Goal: Obtain resource: Download file/media

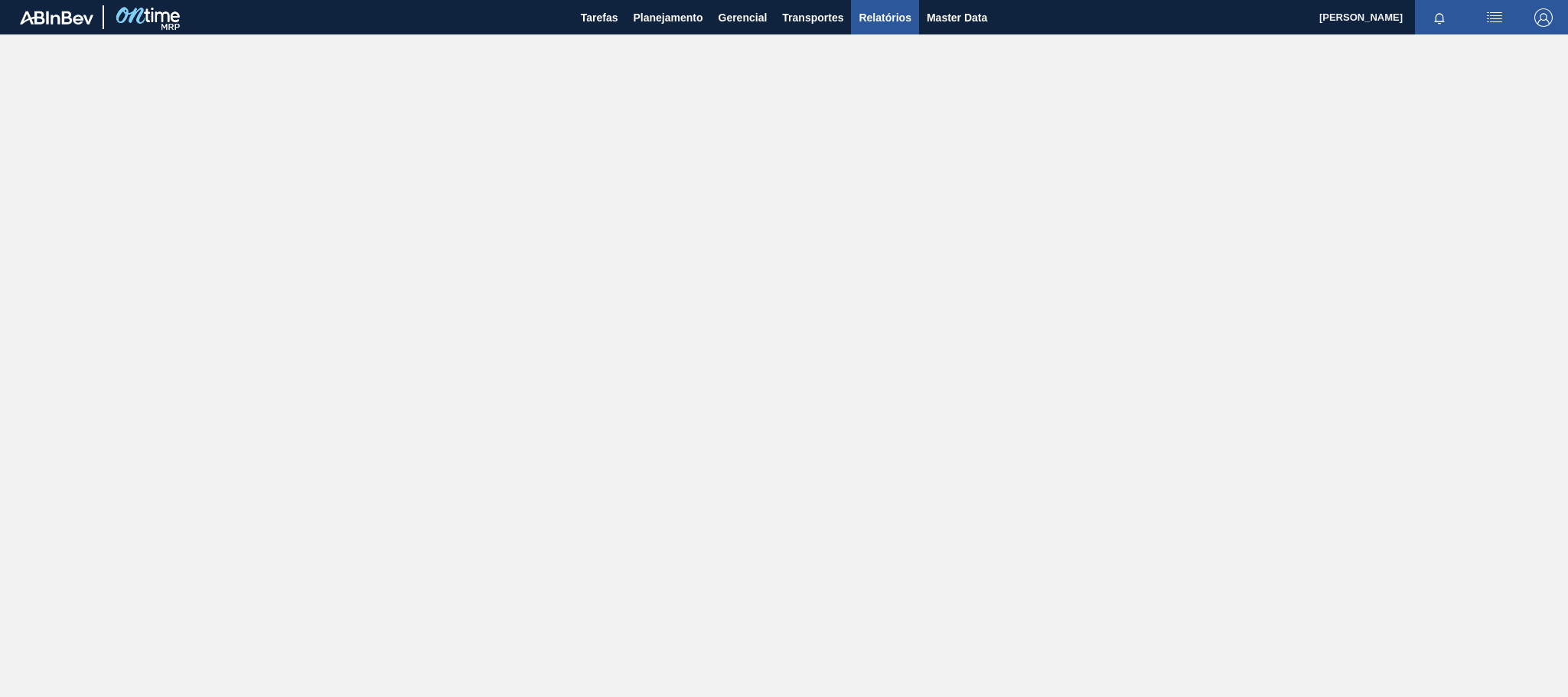
click at [871, 17] on span "Relatórios" at bounding box center [885, 18] width 52 height 18
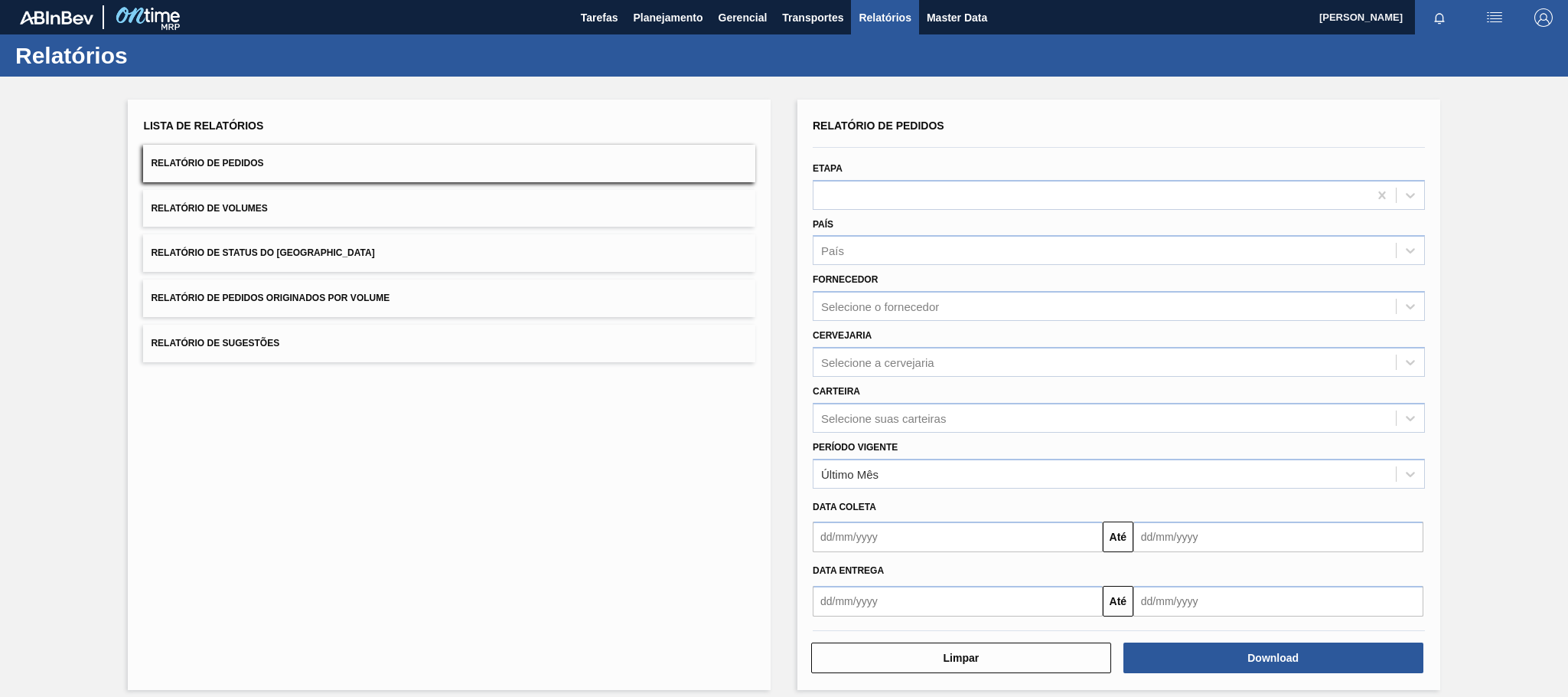
click at [333, 302] on span "Relatório de Pedidos Originados por Volume" at bounding box center [270, 298] width 239 height 11
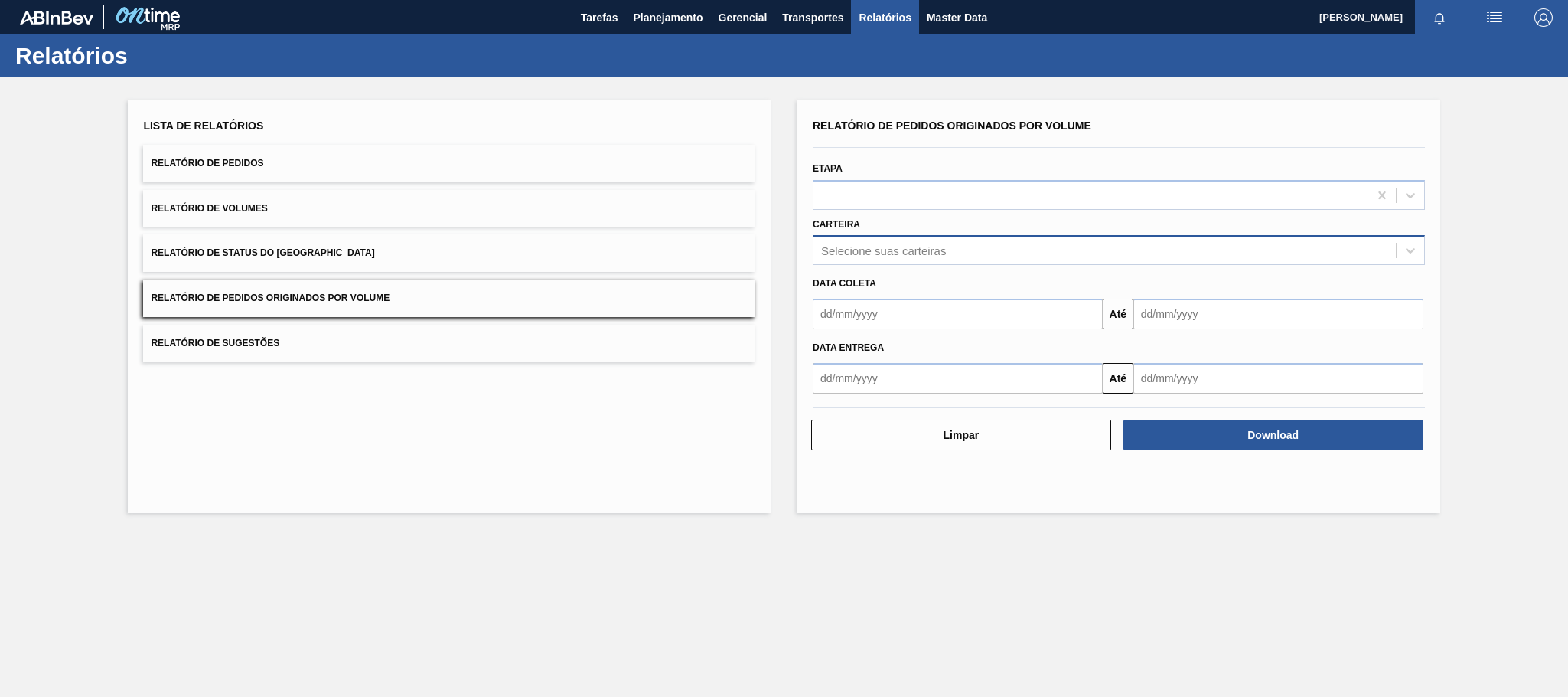
click at [852, 240] on div "Selecione suas carteiras" at bounding box center [1104, 251] width 582 height 22
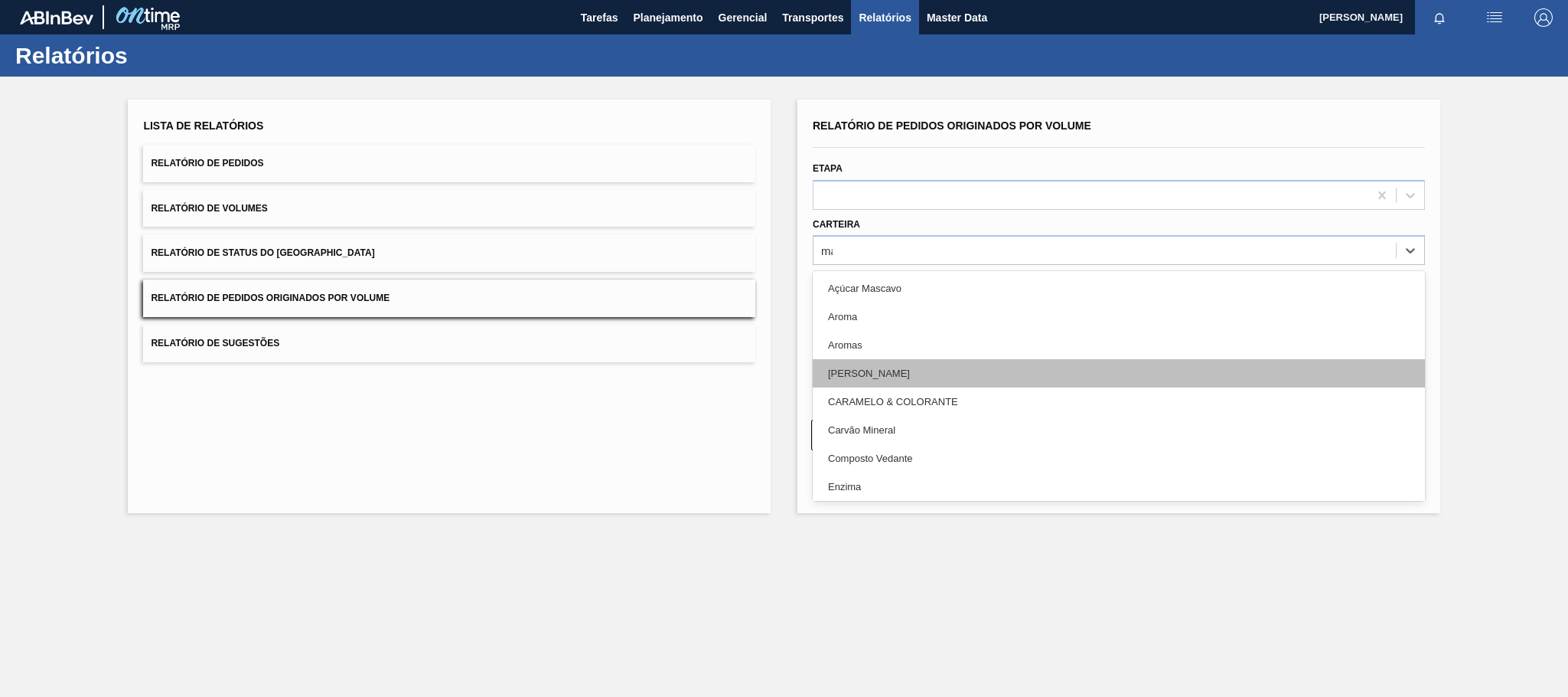
type input "mal"
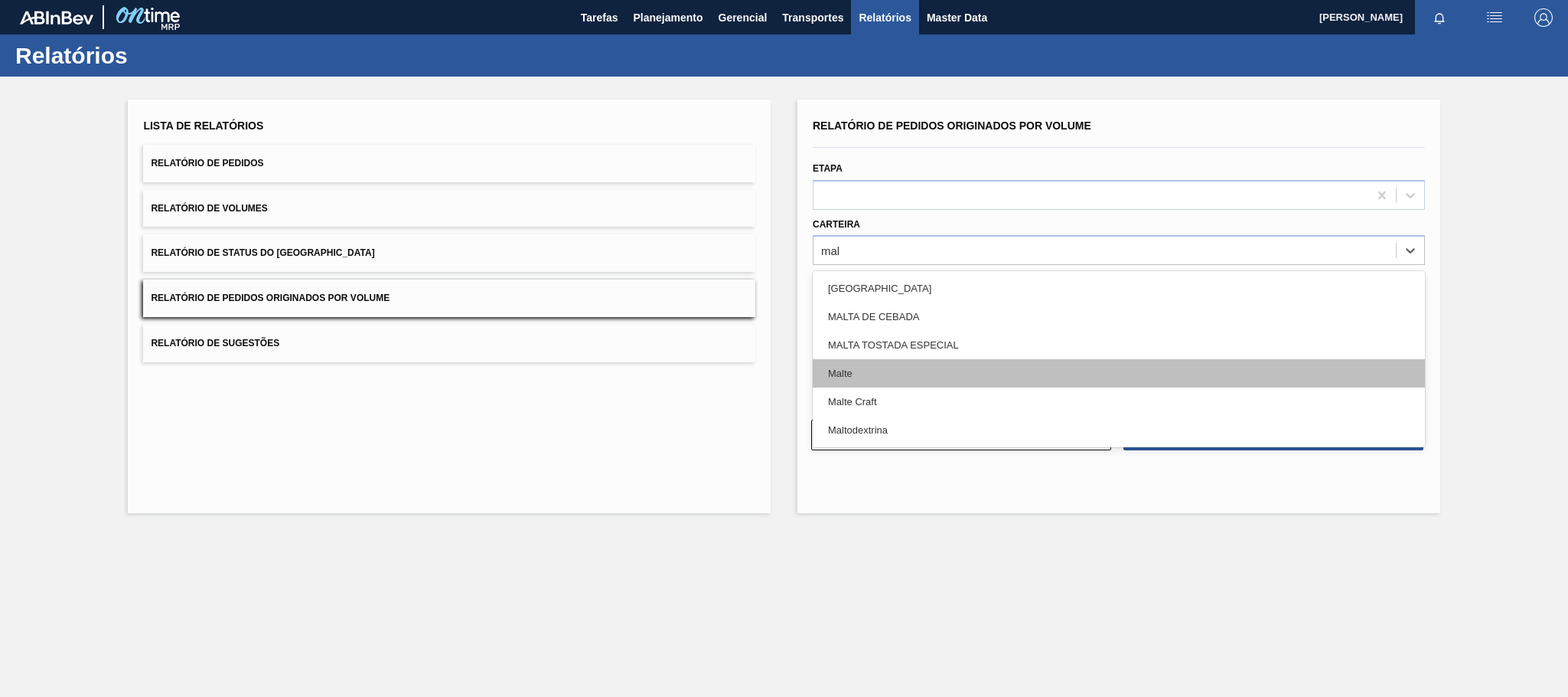
click at [875, 373] on div "Malte" at bounding box center [1119, 373] width 612 height 28
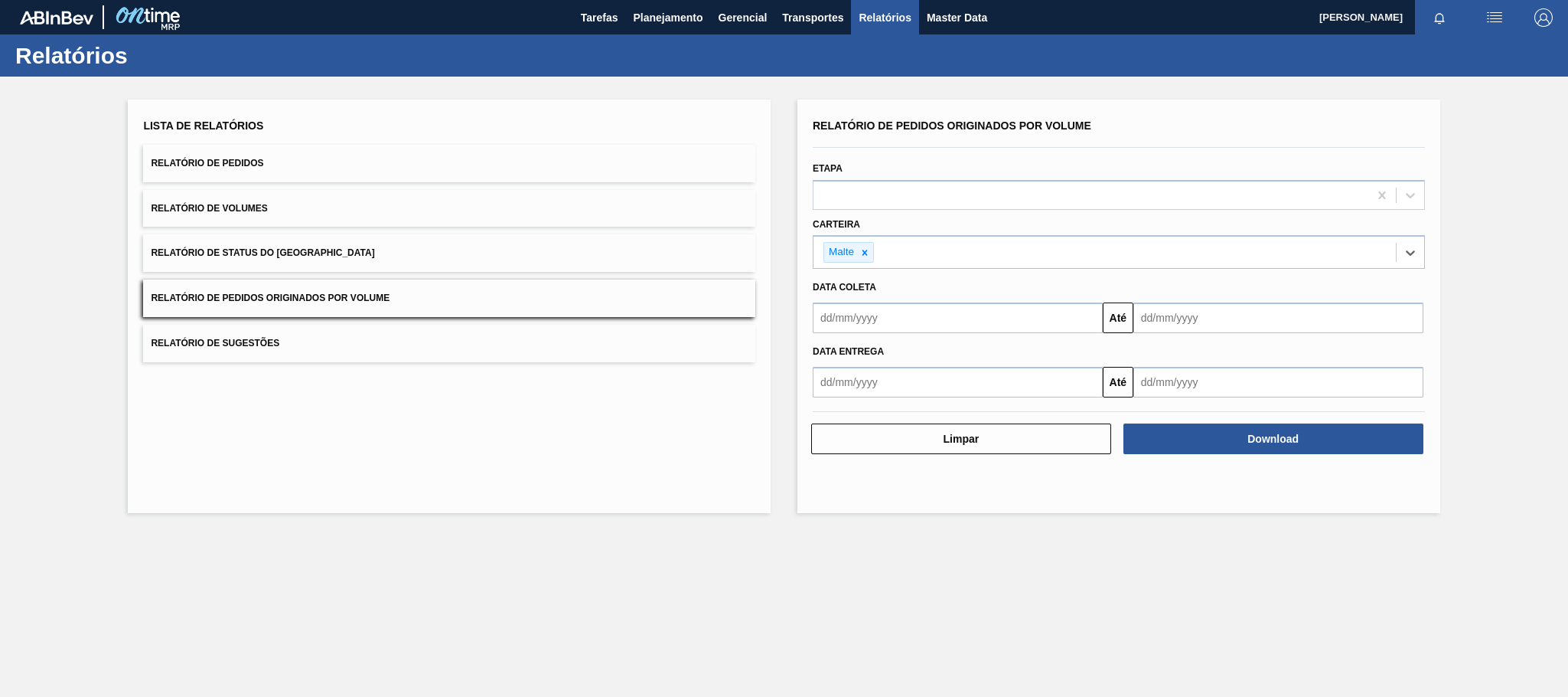
click at [855, 310] on input "text" at bounding box center [957, 318] width 290 height 31
type input "[DATE]"
click at [905, 412] on div "1" at bounding box center [904, 404] width 21 height 21
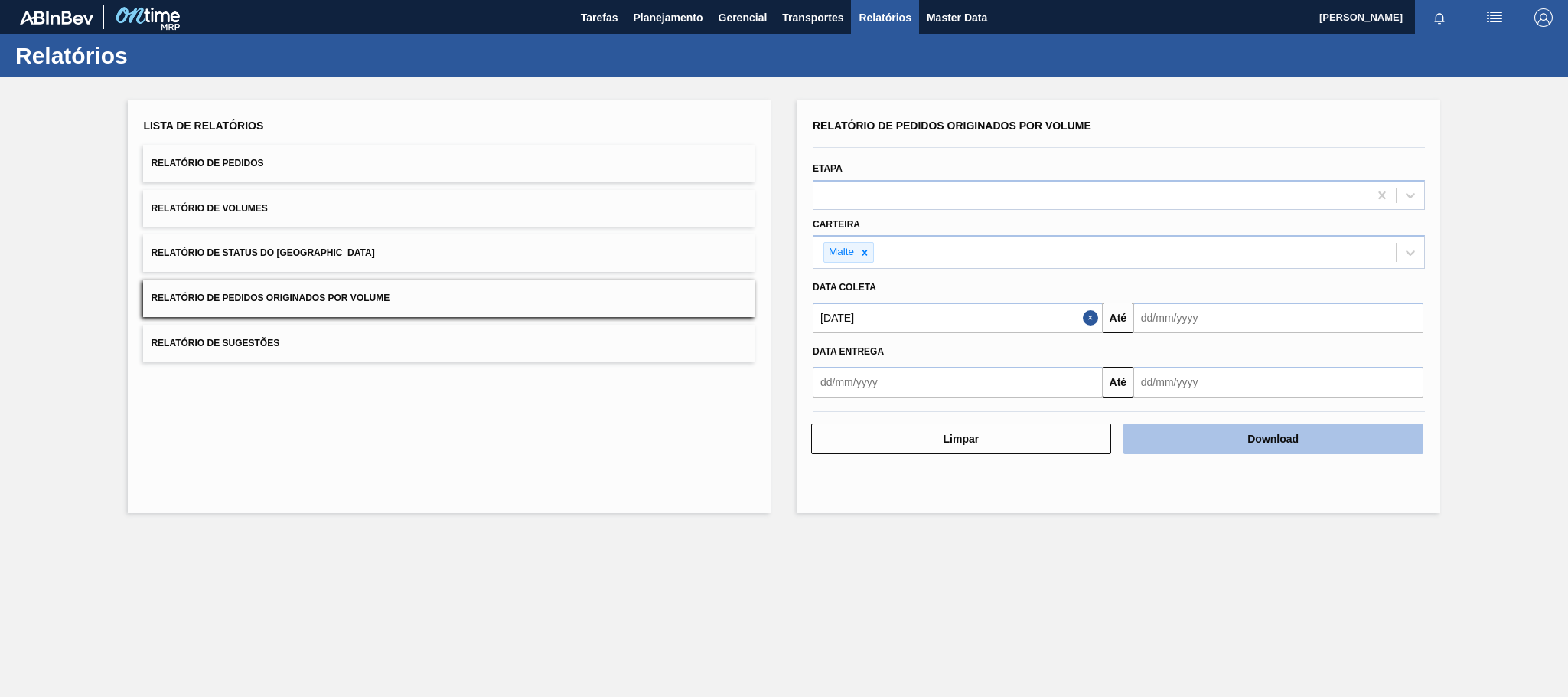
click at [1180, 442] on button "Download" at bounding box center [1273, 439] width 300 height 31
